Goal: Check status: Check status

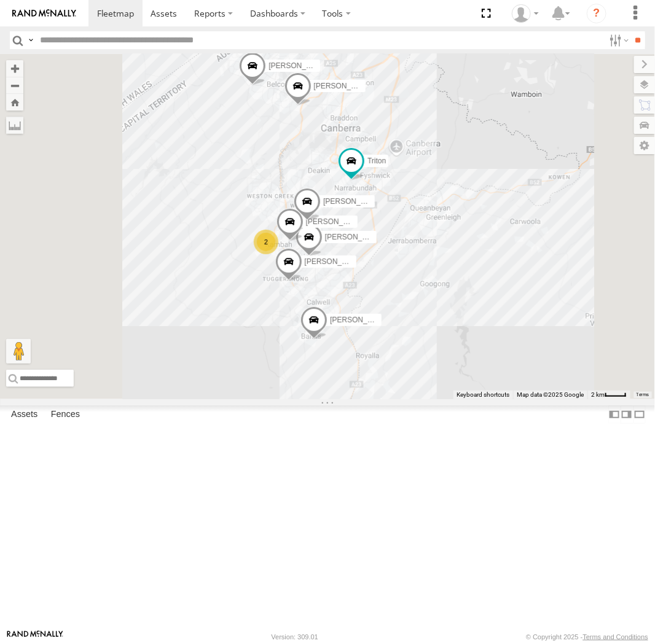
drag, startPoint x: 383, startPoint y: 249, endPoint x: 464, endPoint y: 268, distance: 83.3
click at [464, 267] on div "[PERSON_NAME] [PERSON_NAME] [PERSON_NAME] [PERSON_NAME] [PERSON_NAME] 2" at bounding box center [327, 226] width 655 height 345
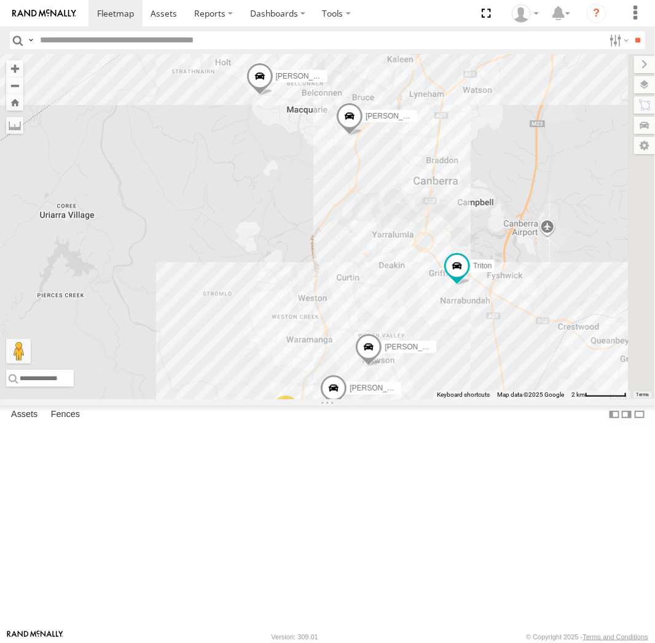
drag, startPoint x: 455, startPoint y: 220, endPoint x: 502, endPoint y: 342, distance: 130.3
click at [502, 342] on div "[PERSON_NAME] [PERSON_NAME] [PERSON_NAME] [PERSON_NAME] [PERSON_NAME] 2" at bounding box center [327, 226] width 655 height 345
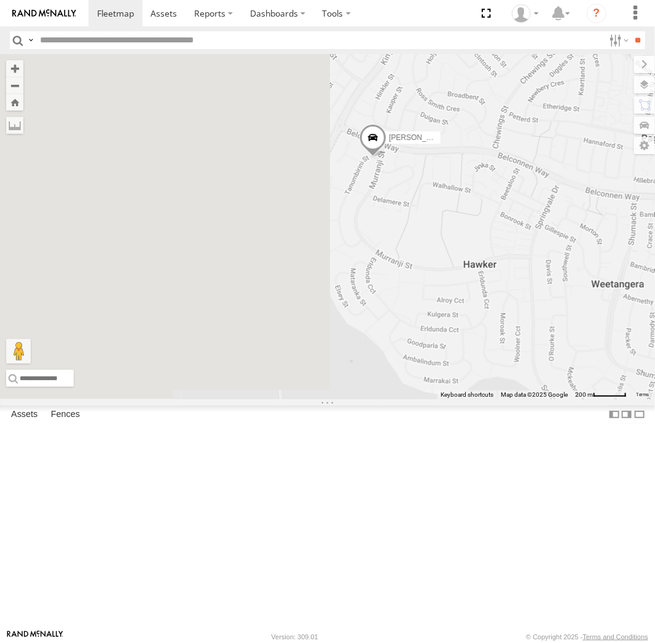
drag, startPoint x: 358, startPoint y: 160, endPoint x: 583, endPoint y: 299, distance: 263.9
click at [583, 299] on div "[PERSON_NAME] Triton [PERSON_NAME] [PERSON_NAME] [PERSON_NAME] [PERSON_NAME]" at bounding box center [327, 226] width 655 height 345
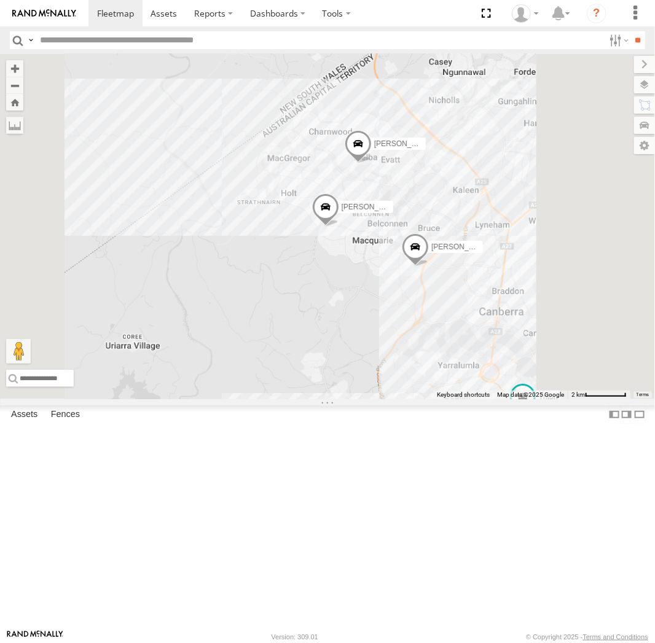
drag, startPoint x: 609, startPoint y: 276, endPoint x: 542, endPoint y: 281, distance: 67.1
click at [542, 281] on div "[PERSON_NAME] Triton [PERSON_NAME] [PERSON_NAME] [PERSON_NAME] [PERSON_NAME]" at bounding box center [327, 226] width 655 height 345
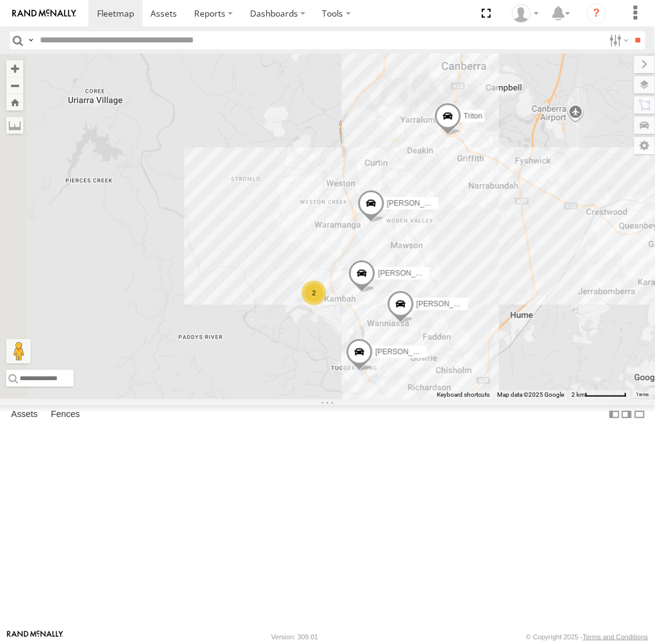
drag, startPoint x: 440, startPoint y: 334, endPoint x: 538, endPoint y: 359, distance: 100.9
click at [539, 359] on div "[PERSON_NAME] [PERSON_NAME] [PERSON_NAME] [PERSON_NAME] [PERSON_NAME] 2" at bounding box center [327, 226] width 655 height 345
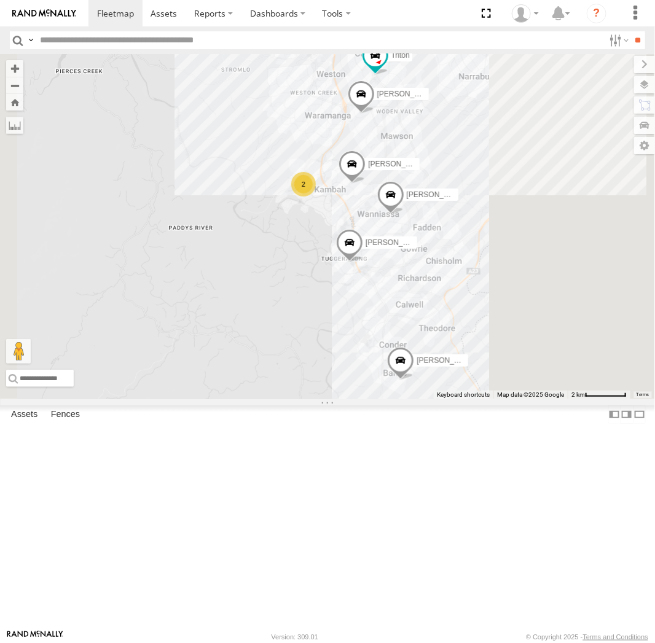
drag, startPoint x: 531, startPoint y: 198, endPoint x: 469, endPoint y: 251, distance: 81.4
click at [469, 251] on div "[PERSON_NAME] [PERSON_NAME] [PERSON_NAME] [PERSON_NAME] [PERSON_NAME] 2" at bounding box center [327, 226] width 655 height 345
